Goal: Task Accomplishment & Management: Complete application form

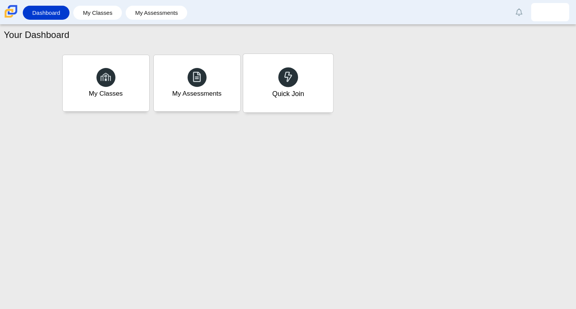
click at [283, 81] on icon at bounding box center [288, 76] width 11 height 11
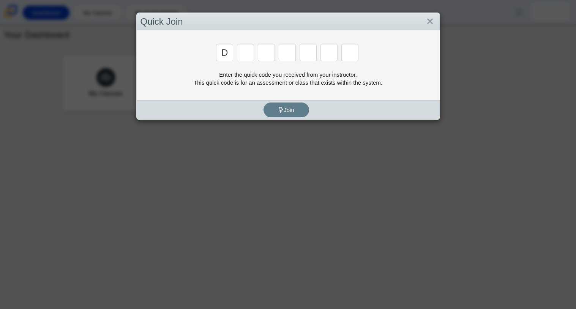
type input "d"
type input "a"
type input "w"
type input "n"
type input "a"
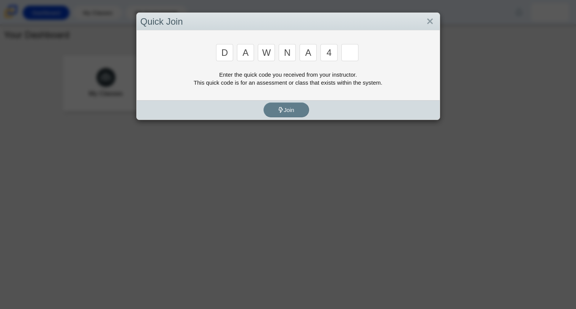
type input "4"
type input "y"
type input "3"
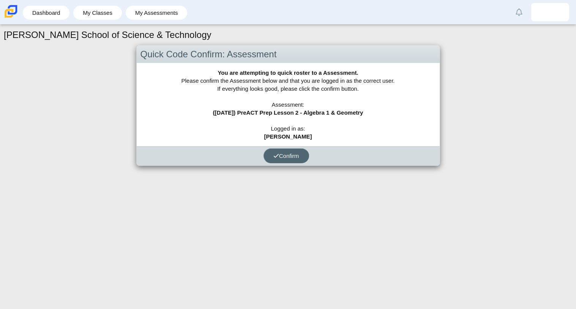
click at [299, 153] on span "Confirm" at bounding box center [286, 156] width 26 height 6
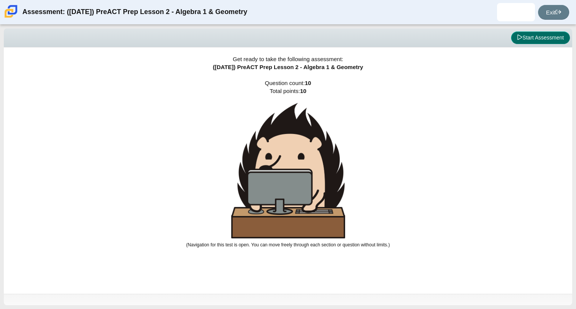
click at [551, 35] on button "Start Assessment" at bounding box center [540, 38] width 59 height 13
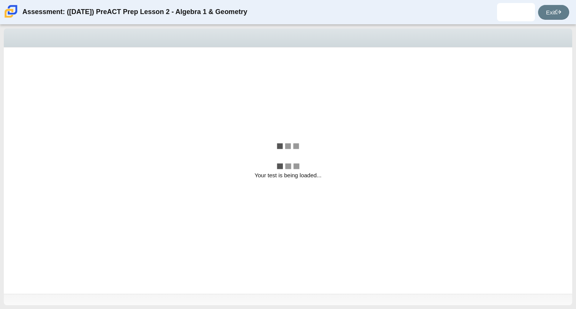
select select "210571de-36a6-4d8e-a361-ceff8ef801dc"
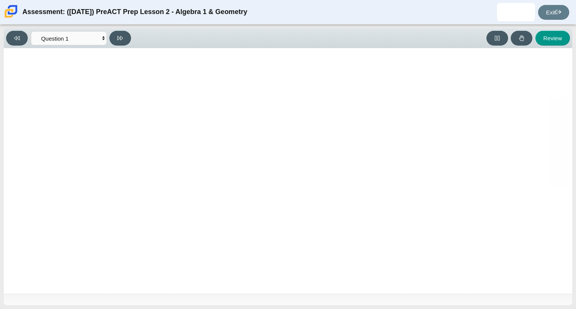
click at [478, 114] on div "1 3" at bounding box center [280, 111] width 503 height 9
click at [25, 114] on input "1 3 1 third" at bounding box center [22, 111] width 5 height 15
radio input "true"
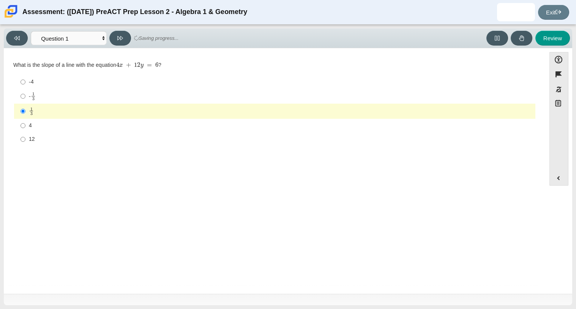
click at [57, 112] on div "1 3" at bounding box center [280, 111] width 503 height 9
click at [25, 112] on input "1 3 1 third" at bounding box center [22, 111] width 5 height 15
click at [46, 120] on label "4 4" at bounding box center [275, 126] width 520 height 14
click at [25, 120] on input "4 4" at bounding box center [22, 126] width 5 height 14
radio input "true"
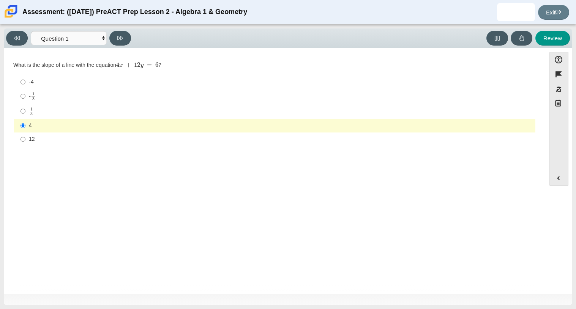
click at [117, 28] on div "Viewing Question 1 of 10 in Pacing Mode Questions Question 1 Question 2 Questio…" at bounding box center [288, 38] width 568 height 20
click at [127, 37] on button at bounding box center [120, 38] width 22 height 15
select select "96b71634-eacb-4f7e-8aef-411727d9bcba"
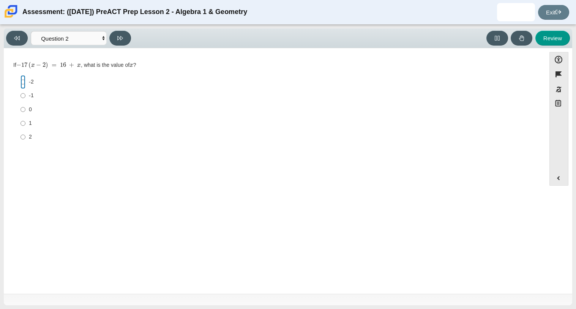
click at [24, 84] on input "-2 -2" at bounding box center [22, 82] width 5 height 14
radio input "true"
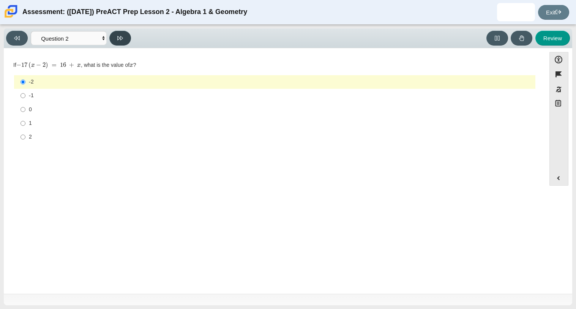
click at [115, 36] on button at bounding box center [120, 38] width 22 height 15
select select "ce81fe10-bf29-4b5e-8bd7-4f47f2fed4d8"
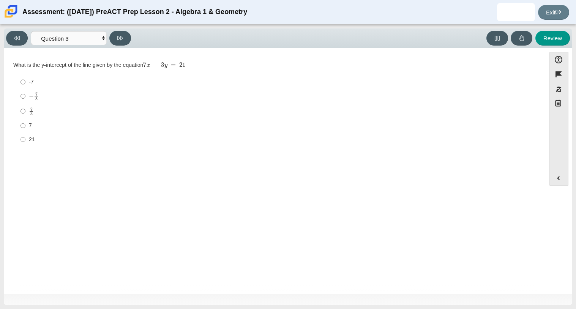
click at [29, 106] on mjx-container "7 3" at bounding box center [31, 111] width 5 height 14
click at [25, 106] on input "7 3 7 thirds" at bounding box center [22, 111] width 5 height 15
radio input "true"
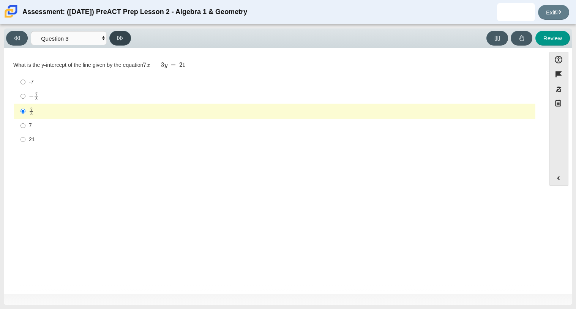
click at [120, 43] on button at bounding box center [120, 38] width 22 height 15
select select "489dcffd-4e6a-49cf-a9d6-ad1d4a911a4e"
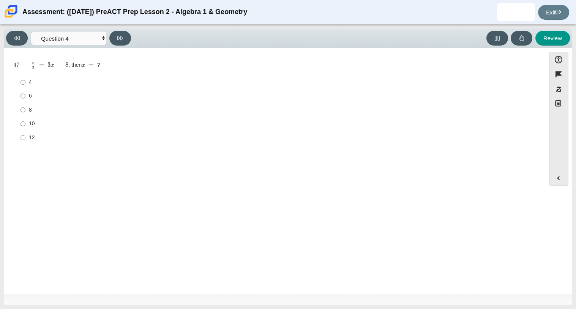
click at [33, 119] on label "10 10" at bounding box center [275, 124] width 520 height 14
click at [25, 119] on input "10 10" at bounding box center [22, 124] width 5 height 14
radio input "true"
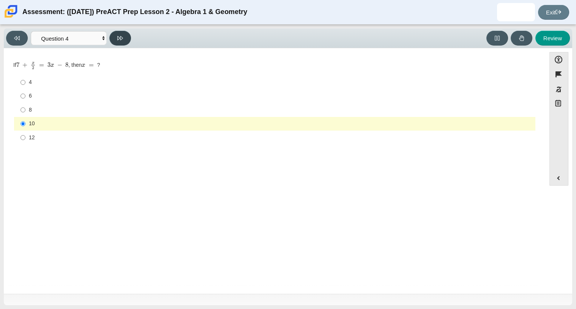
click at [124, 44] on button at bounding box center [120, 38] width 22 height 15
select select "97f4f5fa-a52e-4fed-af51-565bfcdf47cb"
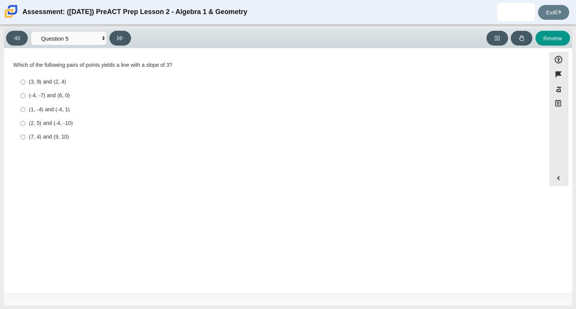
click at [57, 115] on label "(1, -4) and (-4, 1) (1, -4) and (-4, 1)" at bounding box center [275, 109] width 520 height 14
click at [25, 115] on input "(1, -4) and (-4, 1) (1, -4) and (-4, 1)" at bounding box center [22, 109] width 5 height 14
radio input "true"
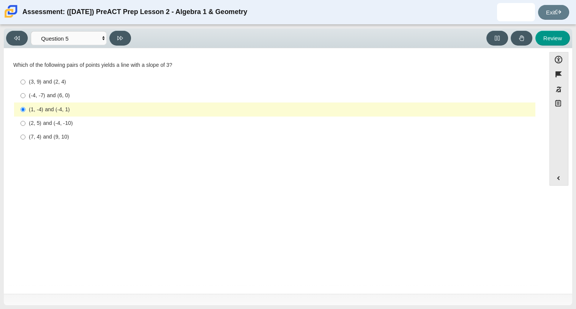
click at [47, 123] on div "(2, 5) and (-4, -10)" at bounding box center [280, 124] width 503 height 8
click at [25, 123] on input "(2, 5) and (-4, -10) (2, 5) and (-4, -10)" at bounding box center [22, 124] width 5 height 14
radio input "true"
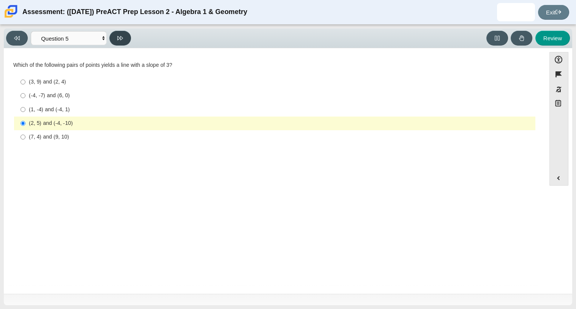
click at [126, 35] on button at bounding box center [120, 38] width 22 height 15
select select "ed62e223-81bd-4cbf-ab48-ab975844bd1f"
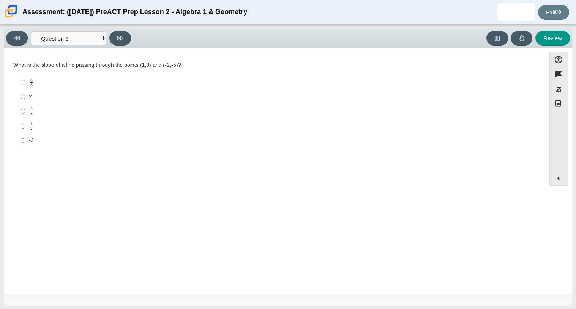
click at [27, 99] on label "2 2" at bounding box center [275, 97] width 520 height 14
click at [25, 99] on input "2 2" at bounding box center [22, 97] width 5 height 14
radio input "true"
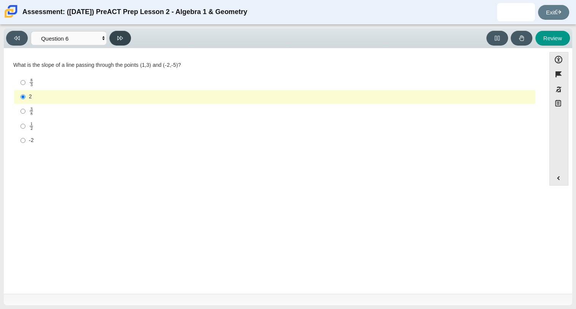
click at [117, 35] on icon at bounding box center [120, 38] width 6 height 6
select select "bbf5d072-3e0b-44c4-9a12-6e7c9033f65b"
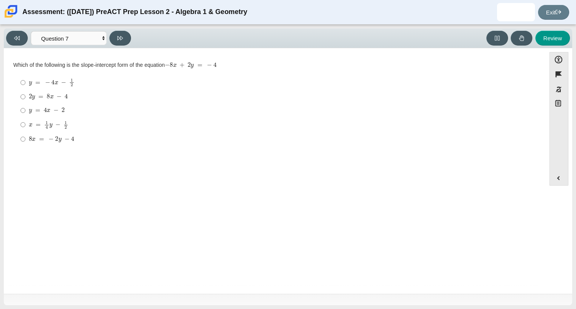
click at [60, 150] on div "Question Which of the following is the slope-intercept form of the equation − 8…" at bounding box center [275, 106] width 534 height 92
click at [58, 142] on mjx-math "Assessment items" at bounding box center [51, 139] width 45 height 6
click at [25, 142] on input "8 x = − 2 y − 4 8 x = − 2 y − 4" at bounding box center [22, 139] width 5 height 14
radio input "true"
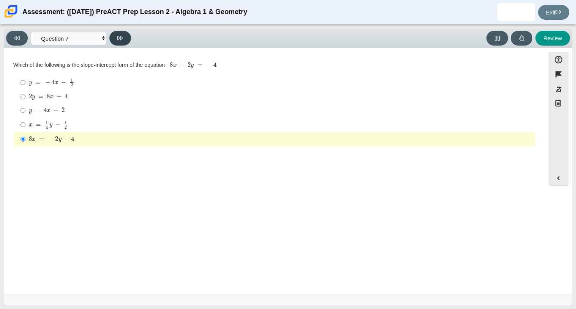
click at [121, 41] on button at bounding box center [120, 38] width 22 height 15
select select "89427bb7-e313-4f00-988f-8b8255897029"
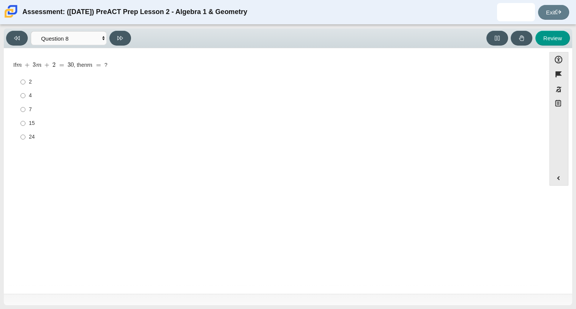
click at [46, 93] on div "4" at bounding box center [280, 96] width 503 height 8
click at [25, 93] on input "4 4" at bounding box center [22, 96] width 5 height 14
radio input "true"
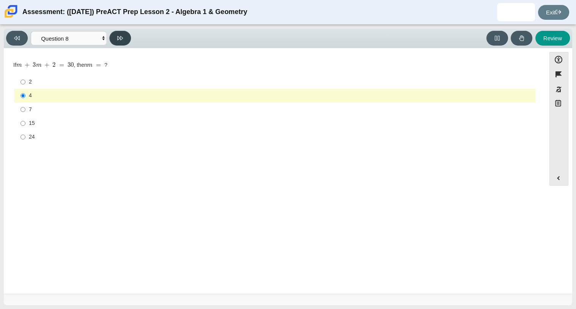
click at [111, 33] on button at bounding box center [120, 38] width 22 height 15
select select "14773eaf-2ca1-47ae-afe7-a624a56f34b3"
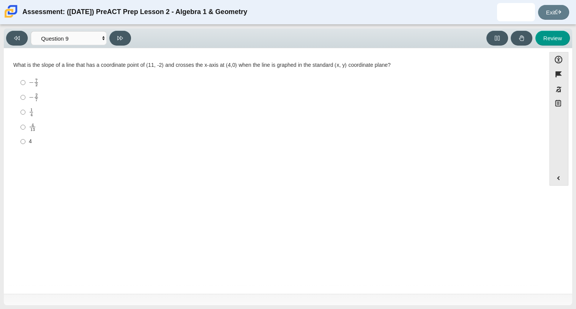
click at [40, 87] on label "− 7 2 negative 7 halves" at bounding box center [275, 82] width 520 height 15
click at [25, 87] on input "− 7 2 negative 7 halves" at bounding box center [22, 82] width 5 height 15
radio input "true"
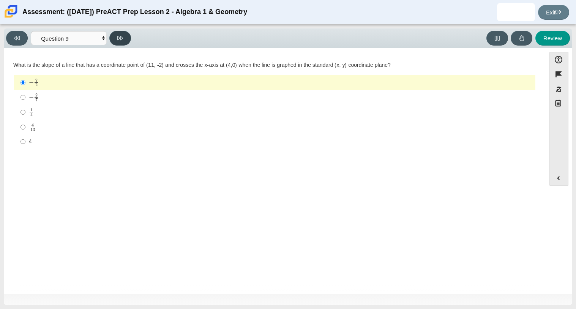
click at [125, 41] on button at bounding box center [120, 38] width 22 height 15
select select "ec95ace6-bebc-42b8-9428-40567494d4da"
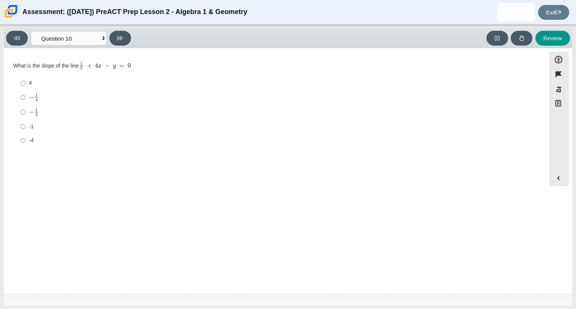
click at [27, 114] on label "− 1 3 negative 1 third" at bounding box center [275, 112] width 520 height 15
click at [25, 114] on input "− 1 3 negative 1 third" at bounding box center [22, 112] width 5 height 15
radio input "true"
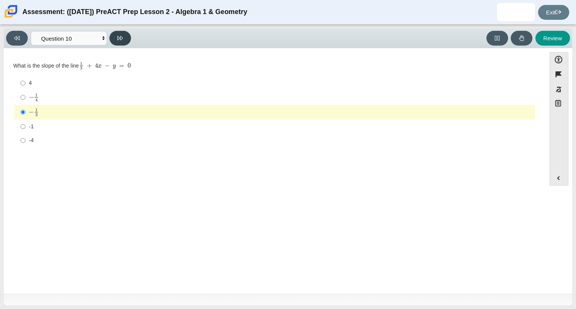
click at [124, 32] on button at bounding box center [120, 38] width 22 height 15
select select "review"
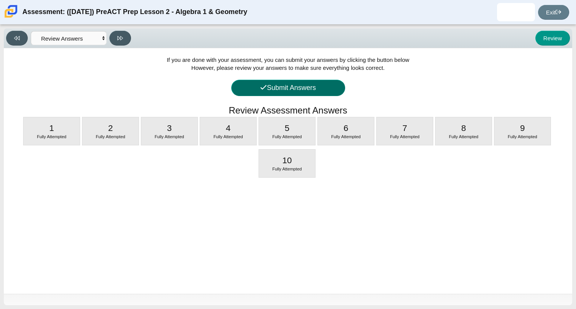
click at [233, 82] on button "Submit Answers" at bounding box center [288, 88] width 114 height 16
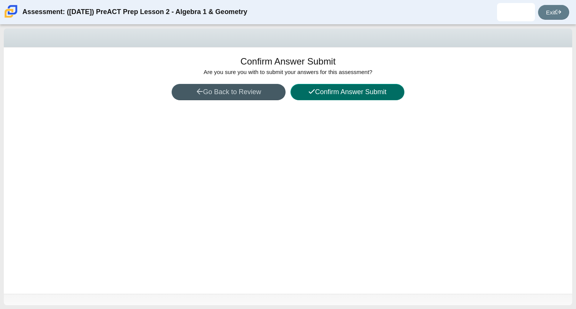
click at [336, 91] on button "Confirm Answer Submit" at bounding box center [347, 92] width 114 height 16
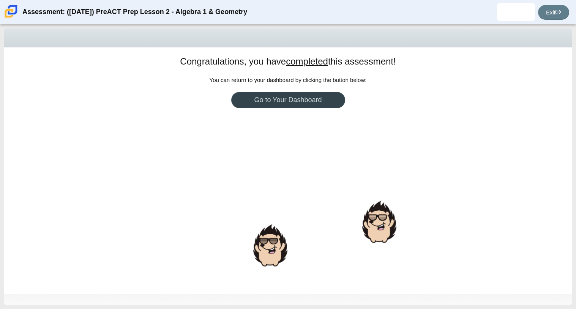
click at [331, 99] on link "Go to Your Dashboard" at bounding box center [288, 100] width 114 height 16
